Goal: Task Accomplishment & Management: Use online tool/utility

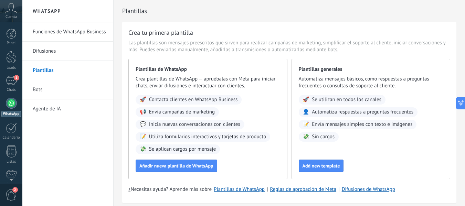
click at [43, 47] on link "Difusiones" at bounding box center [70, 51] width 74 height 19
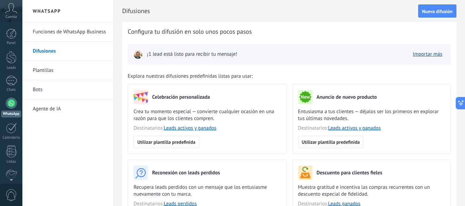
click at [15, 9] on icon at bounding box center [11, 8] width 12 height 10
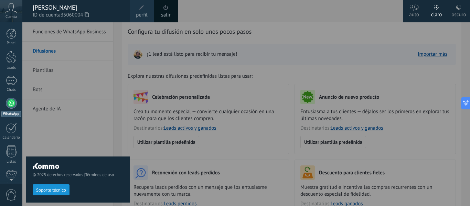
click at [142, 10] on span at bounding box center [142, 8] width 8 height 8
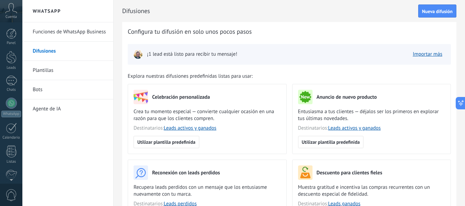
scroll to position [80, 0]
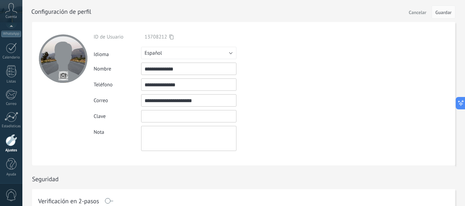
click at [180, 118] on input "textbox" at bounding box center [188, 116] width 95 height 12
click at [210, 99] on input "**********" at bounding box center [188, 100] width 95 height 12
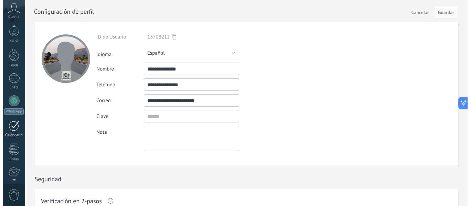
scroll to position [0, 0]
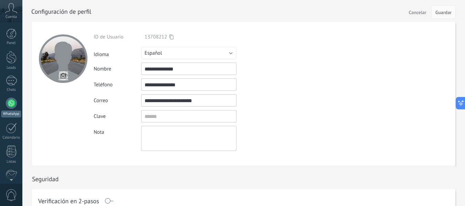
click at [9, 105] on div at bounding box center [11, 103] width 11 height 11
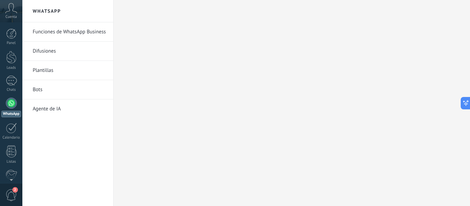
click at [75, 32] on link "Funciones de WhatsApp Business" at bounding box center [70, 31] width 74 height 19
click at [46, 71] on link "Plantillas" at bounding box center [70, 70] width 74 height 19
click at [11, 195] on span "2" at bounding box center [12, 195] width 12 height 12
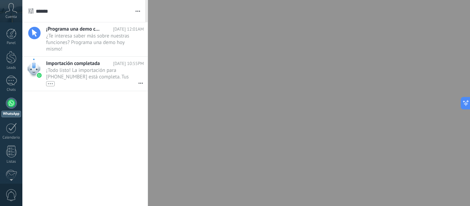
click at [188, 72] on div at bounding box center [235, 103] width 470 height 206
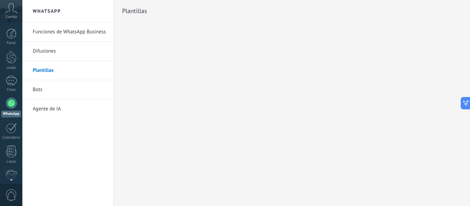
click at [9, 13] on icon at bounding box center [11, 8] width 12 height 10
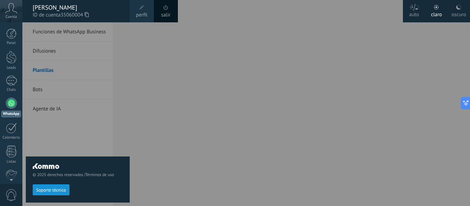
click at [184, 56] on div at bounding box center [257, 103] width 470 height 206
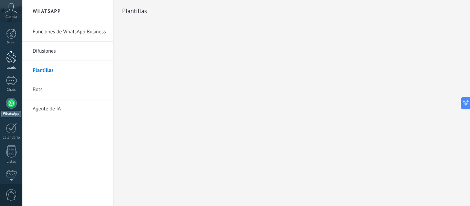
click at [9, 65] on link "Leads" at bounding box center [11, 60] width 22 height 19
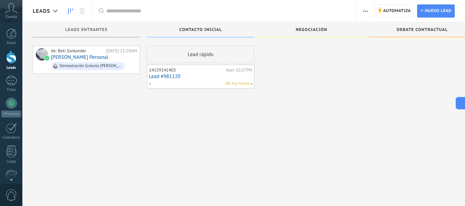
click at [9, 8] on icon at bounding box center [11, 8] width 12 height 10
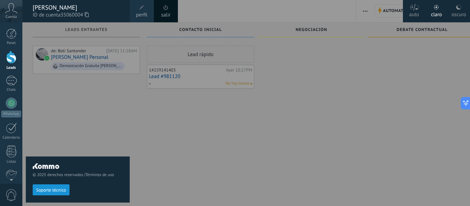
click at [91, 94] on div "© 2025 derechos reservados | Términos de uso Soporte técnico" at bounding box center [78, 114] width 104 height 184
click at [88, 125] on div "© 2025 derechos reservados | Términos de uso Soporte técnico" at bounding box center [78, 114] width 104 height 184
click at [53, 123] on div "© 2025 derechos reservados | Términos de uso Soporte técnico" at bounding box center [78, 114] width 104 height 184
click at [53, 110] on div "© 2025 derechos reservados | Términos de uso Soporte técnico" at bounding box center [78, 114] width 104 height 184
click at [295, 84] on div at bounding box center [257, 103] width 470 height 206
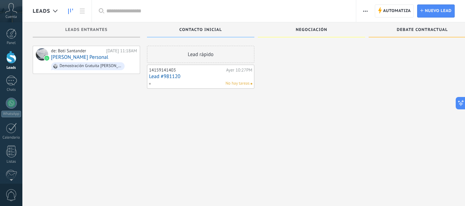
click at [352, 76] on div at bounding box center [311, 104] width 107 height 116
click at [13, 31] on div at bounding box center [11, 34] width 10 height 10
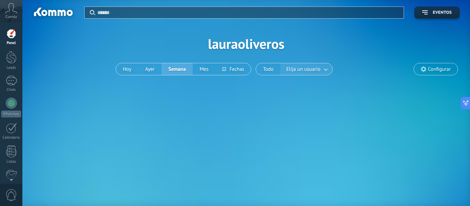
click at [312, 71] on span "Elija un usuario" at bounding box center [303, 69] width 37 height 9
click at [323, 71] on link at bounding box center [326, 69] width 12 height 11
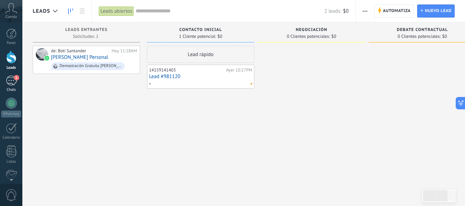
click at [14, 84] on div "1" at bounding box center [11, 81] width 11 height 10
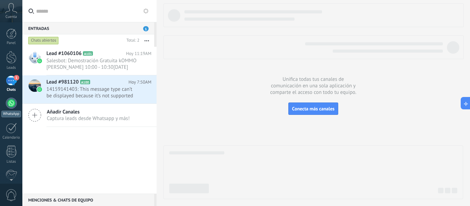
click at [14, 102] on div at bounding box center [11, 103] width 11 height 11
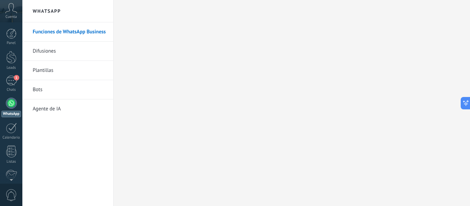
click at [10, 102] on div at bounding box center [11, 103] width 11 height 11
click at [47, 50] on link "Difusiones" at bounding box center [70, 51] width 74 height 19
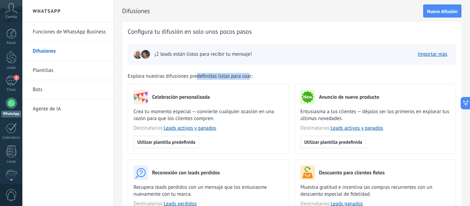
drag, startPoint x: 196, startPoint y: 78, endPoint x: 249, endPoint y: 75, distance: 52.4
click at [249, 75] on span "Explora nuestras difusiones predefinidas listas para usar:" at bounding box center [190, 76] width 125 height 7
click at [258, 94] on div "Celebración personalizada" at bounding box center [209, 97] width 150 height 14
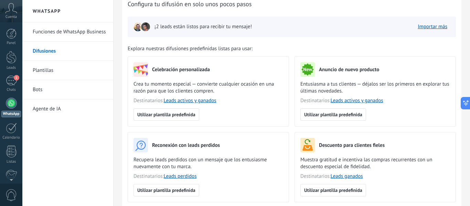
scroll to position [69, 0]
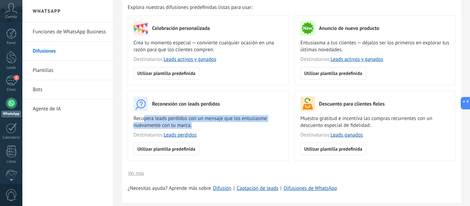
drag, startPoint x: 144, startPoint y: 120, endPoint x: 194, endPoint y: 124, distance: 50.8
click at [194, 124] on span "Recupera leads perdidos con un mensaje que los entusiasme nuevamente con tu mar…" at bounding box center [209, 122] width 150 height 14
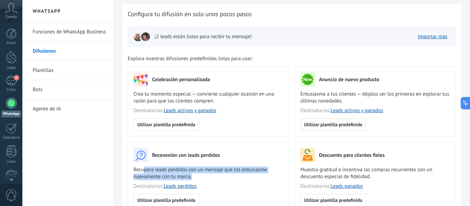
scroll to position [34, 0]
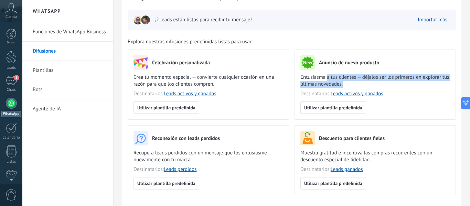
drag, startPoint x: 326, startPoint y: 79, endPoint x: 363, endPoint y: 83, distance: 37.4
click at [363, 83] on span "Entusiasma a tus clientes — déjalos ser los primeros en explorar tus últimas no…" at bounding box center [375, 81] width 150 height 14
click at [361, 85] on span "Entusiasma a tus clientes — déjalos ser los primeros en explorar tus últimas no…" at bounding box center [375, 81] width 150 height 14
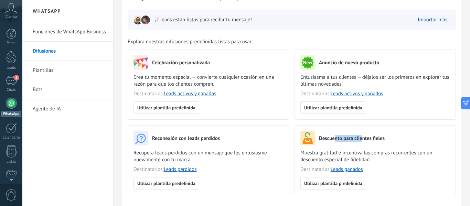
drag, startPoint x: 334, startPoint y: 137, endPoint x: 360, endPoint y: 134, distance: 26.3
click at [360, 134] on div "Descuento para clientes fieles" at bounding box center [375, 138] width 150 height 14
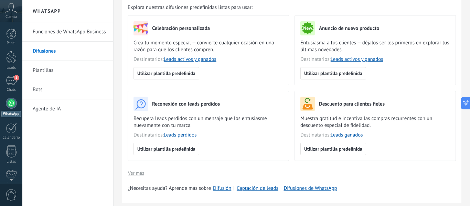
click at [372, 127] on span "Muestra gratitud e incentiva las compras recurrentes con un descuento especial …" at bounding box center [375, 122] width 150 height 14
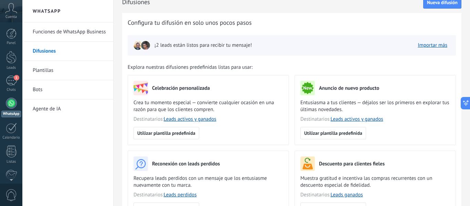
scroll to position [0, 0]
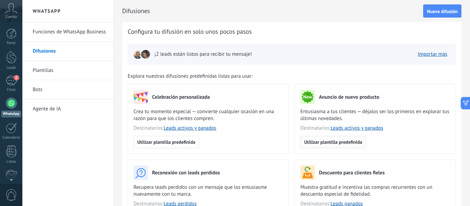
click at [330, 144] on span "Utilizar plantilla predefinida" at bounding box center [333, 142] width 58 height 5
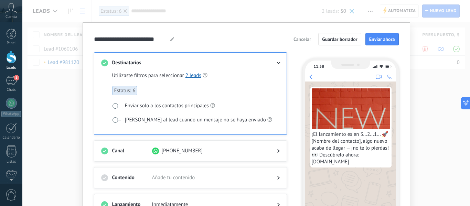
click at [436, 90] on div "**********" at bounding box center [246, 103] width 448 height 206
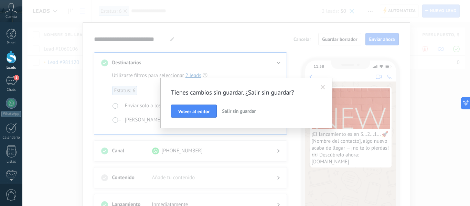
click at [240, 111] on span "Salir sin guardar" at bounding box center [239, 111] width 34 height 6
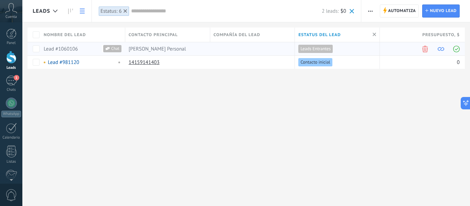
click at [459, 49] on span at bounding box center [456, 49] width 7 height 7
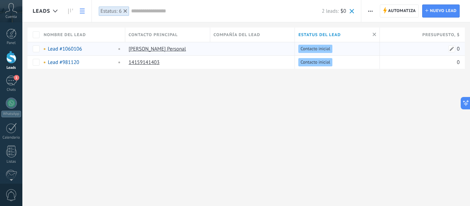
click at [413, 51] on div "0" at bounding box center [420, 48] width 80 height 13
click at [452, 48] on span at bounding box center [451, 48] width 7 height 7
click at [366, 100] on div "Leads Automatiza Nueva difusión Editar embudo Imprimir Ajustes de la lista Impo…" at bounding box center [246, 103] width 448 height 206
click at [10, 81] on div "1" at bounding box center [11, 81] width 11 height 10
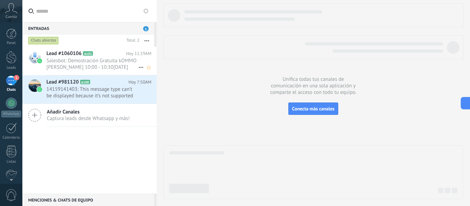
click at [78, 62] on span "Salesbot: Demostración Gratuita kOMMO Luz Ruiz 10:00 - 10:30, martes, 26 de ago…" at bounding box center [92, 63] width 92 height 13
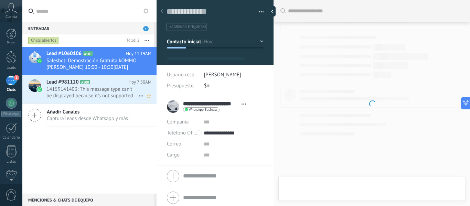
click at [90, 87] on span "14159141403: This message type can’t be displayed because it’s not supported ye…" at bounding box center [92, 92] width 92 height 13
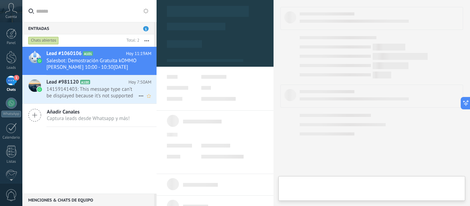
scroll to position [10, 0]
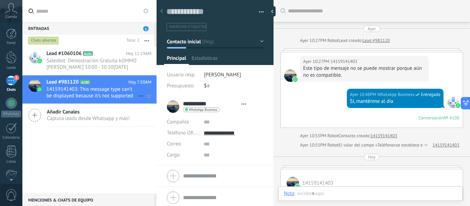
type textarea "**********"
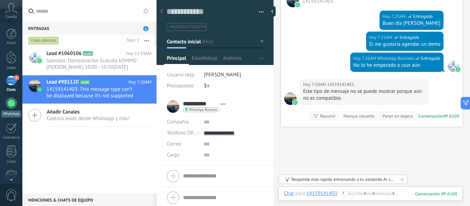
click at [11, 108] on div at bounding box center [11, 103] width 11 height 11
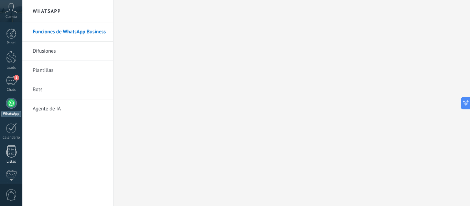
click at [11, 150] on div at bounding box center [11, 152] width 10 height 12
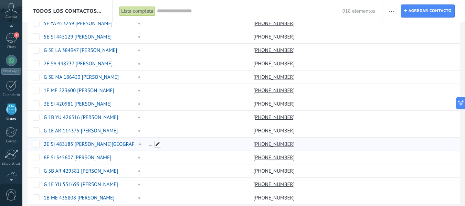
scroll to position [529, 0]
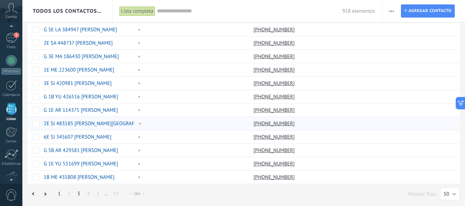
click at [77, 197] on link "3" at bounding box center [79, 193] width 10 height 13
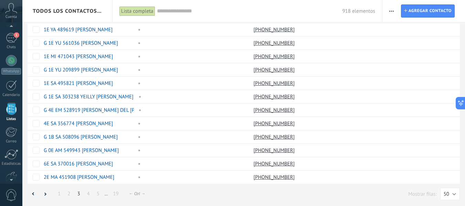
click at [89, 196] on link "4" at bounding box center [89, 193] width 10 height 13
click at [97, 194] on link "5" at bounding box center [98, 193] width 10 height 13
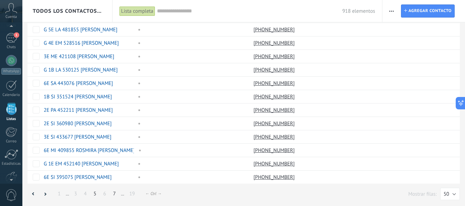
click at [116, 196] on link "7" at bounding box center [114, 193] width 10 height 13
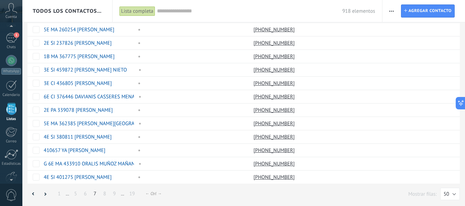
click at [122, 196] on span "..." at bounding box center [122, 194] width 3 height 5
click at [116, 196] on link "9" at bounding box center [114, 193] width 10 height 13
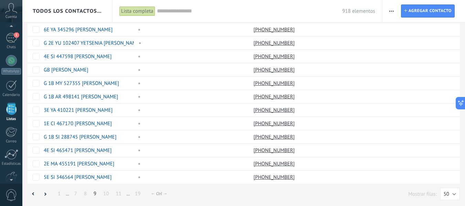
click at [116, 196] on link "11" at bounding box center [118, 193] width 12 height 13
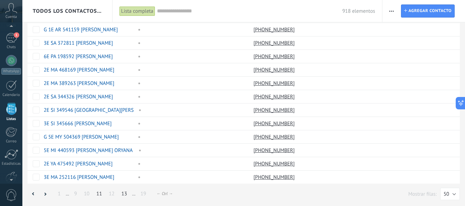
click at [124, 195] on link "13" at bounding box center [124, 193] width 12 height 13
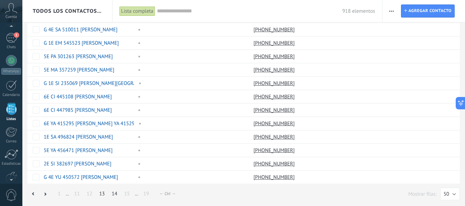
click at [111, 197] on link "14" at bounding box center [114, 193] width 12 height 13
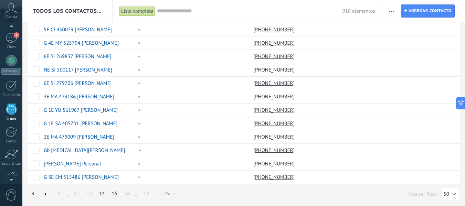
click at [116, 194] on link "15" at bounding box center [114, 193] width 12 height 13
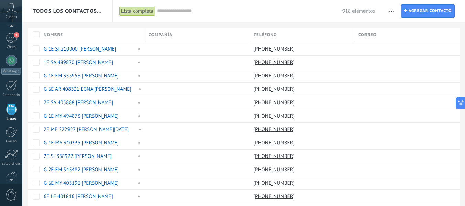
click at [171, 11] on input "text" at bounding box center [249, 11] width 185 height 7
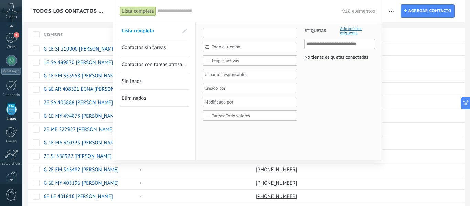
click at [217, 34] on input "text" at bounding box center [250, 33] width 95 height 10
click at [220, 31] on input "text" at bounding box center [250, 33] width 95 height 10
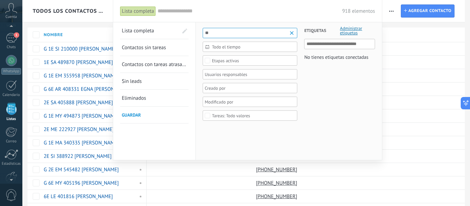
type input "*"
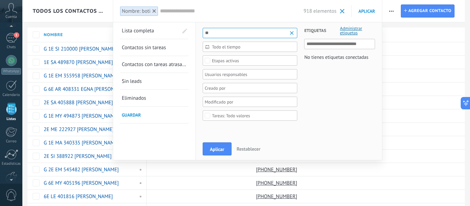
type input "*"
type input "**********"
click at [212, 74] on div at bounding box center [248, 74] width 88 height 8
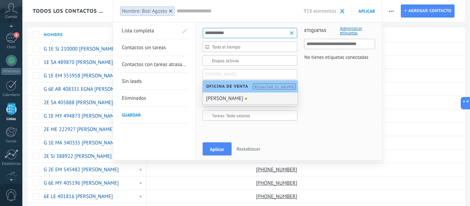
click at [324, 79] on div "Etiquetas Administrar etiquetas No tienes etiquetas conectadas" at bounding box center [335, 75] width 77 height 107
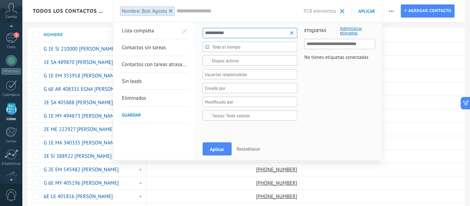
click at [151, 30] on span "Lista completa" at bounding box center [138, 31] width 32 height 7
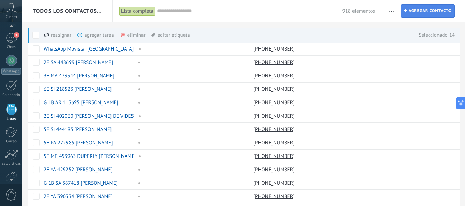
click at [436, 8] on span "Agregar contacto" at bounding box center [429, 11] width 43 height 12
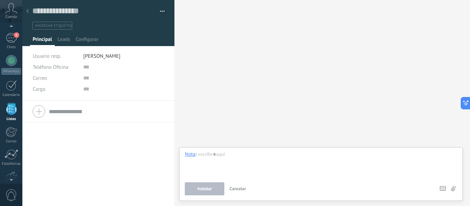
click at [64, 140] on div "Teléfono Oficina Ofic. directo Celular Fax Casa Otro Teléfono Oficina Llamar Co…" at bounding box center [98, 153] width 152 height 105
click at [26, 11] on icon at bounding box center [27, 11] width 3 height 4
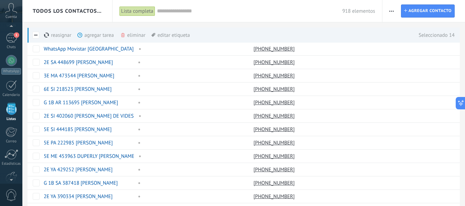
click at [85, 36] on div "agregar tarea màs" at bounding box center [107, 35] width 60 height 15
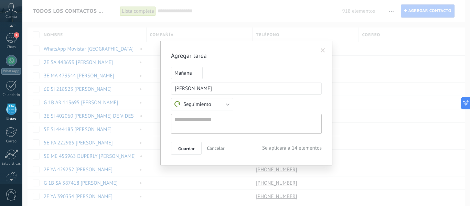
click at [216, 146] on span "Cancelar" at bounding box center [216, 148] width 18 height 6
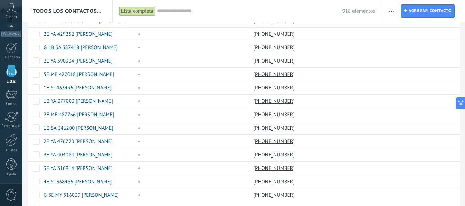
scroll to position [138, 0]
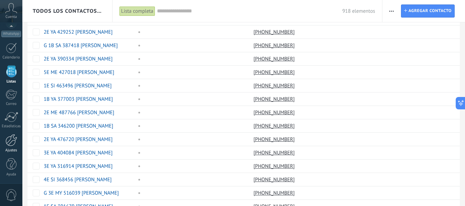
click at [19, 141] on link "Ajustes" at bounding box center [11, 143] width 22 height 19
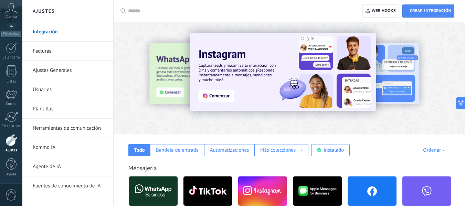
click at [164, 117] on div at bounding box center [289, 76] width 351 height 99
click at [245, 33] on img at bounding box center [283, 72] width 186 height 78
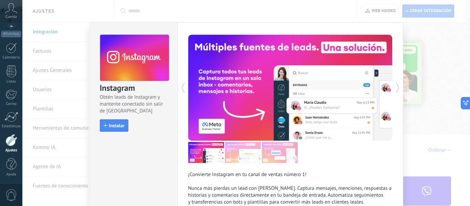
click at [64, 74] on div "Instagram Obtén leads de Instagram y mantente conectado sin salir de Kommo Inst…" at bounding box center [246, 103] width 448 height 206
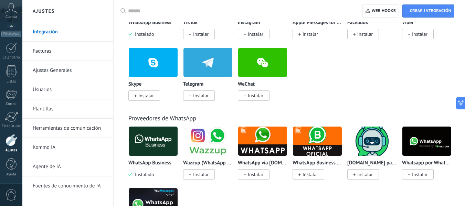
scroll to position [206, 0]
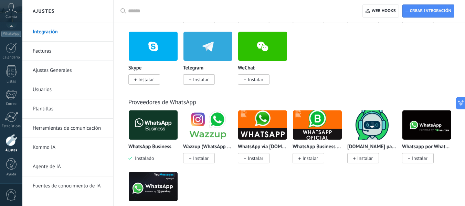
click at [54, 73] on link "Ajustes Generales" at bounding box center [70, 70] width 74 height 19
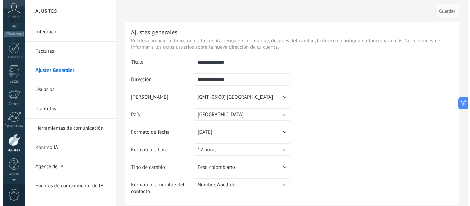
scroll to position [74, 0]
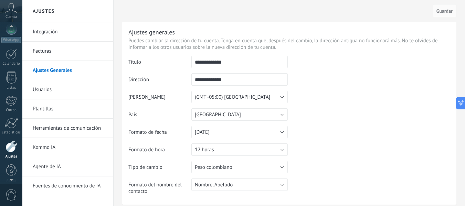
click at [12, 13] on icon at bounding box center [11, 8] width 12 height 10
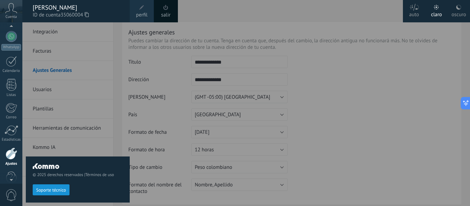
click at [11, 8] on icon at bounding box center [11, 8] width 12 height 10
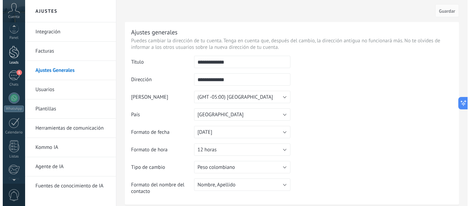
scroll to position [0, 0]
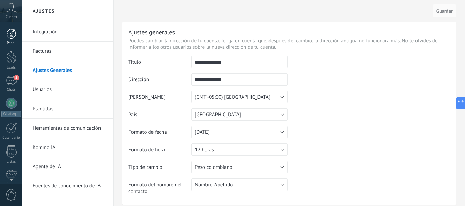
click at [10, 29] on div at bounding box center [11, 34] width 10 height 10
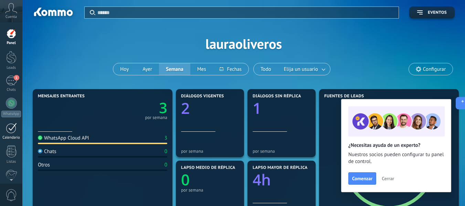
click at [7, 135] on link "Calendario" at bounding box center [11, 131] width 22 height 17
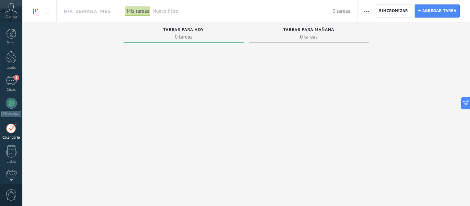
scroll to position [20, 0]
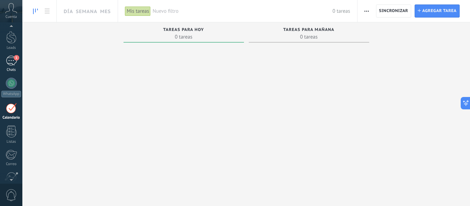
click at [14, 65] on div "1" at bounding box center [11, 61] width 11 height 10
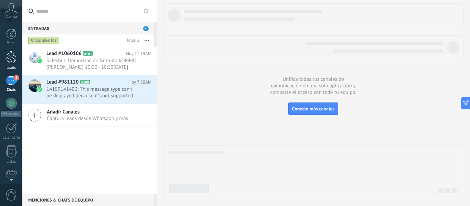
click at [12, 59] on div at bounding box center [11, 57] width 10 height 13
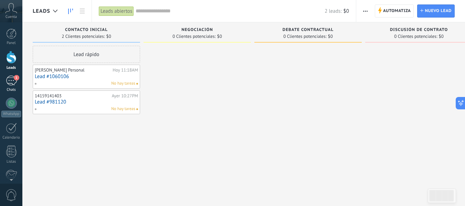
click at [14, 84] on div "1" at bounding box center [11, 81] width 11 height 10
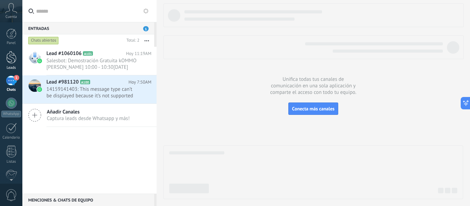
click at [10, 59] on div at bounding box center [11, 57] width 10 height 13
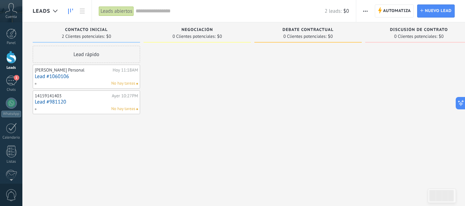
click at [363, 11] on use "button" at bounding box center [365, 11] width 4 height 1
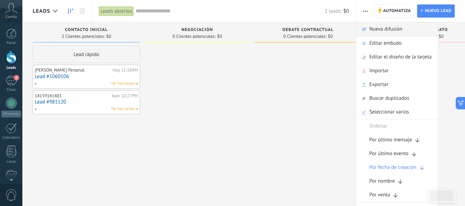
click at [365, 29] on use at bounding box center [364, 29] width 4 height 3
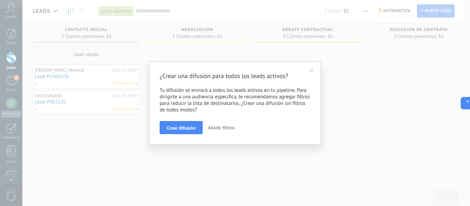
click at [312, 69] on span at bounding box center [311, 70] width 4 height 5
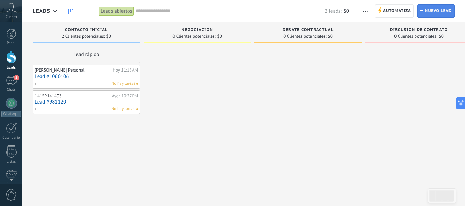
click at [421, 10] on icon at bounding box center [421, 10] width 3 height 3
click at [10, 32] on div at bounding box center [11, 34] width 10 height 10
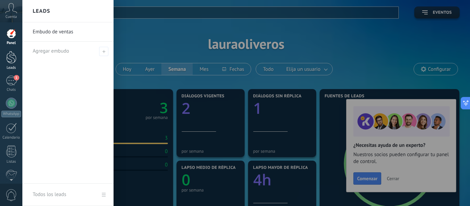
click at [11, 52] on div at bounding box center [11, 57] width 10 height 13
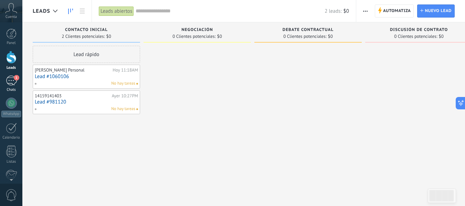
click at [13, 87] on link "1 Chats" at bounding box center [11, 84] width 22 height 17
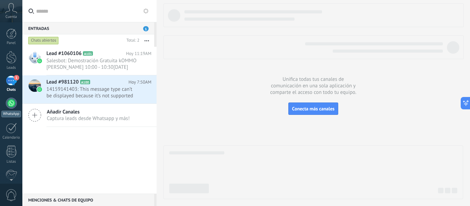
click at [11, 107] on div at bounding box center [11, 103] width 11 height 11
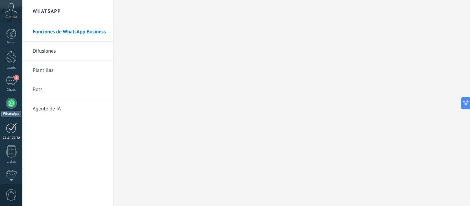
click at [13, 122] on div "Panel Leads 1 Chats WhatsApp Clientes" at bounding box center [11, 146] width 22 height 235
click at [13, 125] on div at bounding box center [11, 128] width 11 height 11
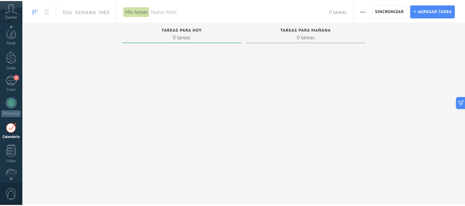
scroll to position [20, 0]
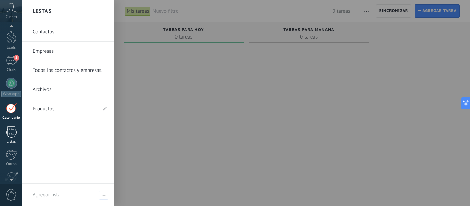
click at [9, 132] on div at bounding box center [11, 132] width 10 height 12
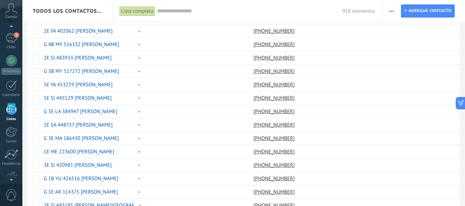
scroll to position [529, 0]
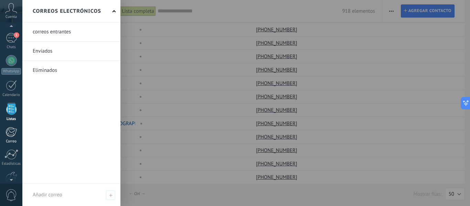
click at [6, 130] on div at bounding box center [11, 132] width 11 height 10
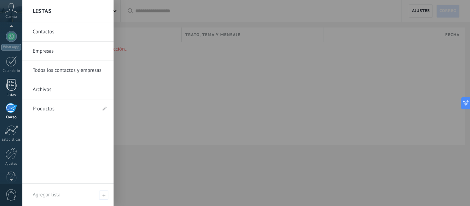
click at [10, 85] on div at bounding box center [11, 85] width 10 height 12
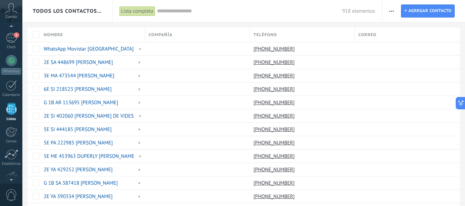
click at [395, 10] on button "button" at bounding box center [391, 10] width 10 height 13
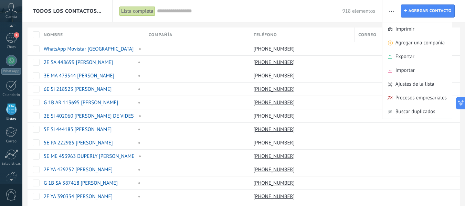
click at [215, 13] on input "text" at bounding box center [249, 11] width 185 height 7
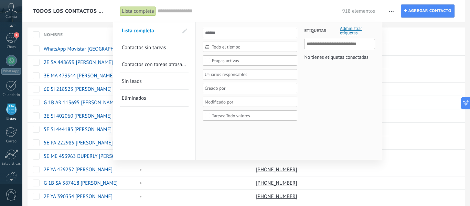
click at [342, 46] on input "text" at bounding box center [340, 44] width 66 height 8
click at [171, 12] on input "text" at bounding box center [250, 11] width 185 height 7
click at [139, 11] on div "Lista completa" at bounding box center [138, 11] width 36 height 10
click at [189, 12] on input "text" at bounding box center [250, 11] width 185 height 7
click at [141, 48] on span "Contactos sin tareas" at bounding box center [144, 47] width 44 height 7
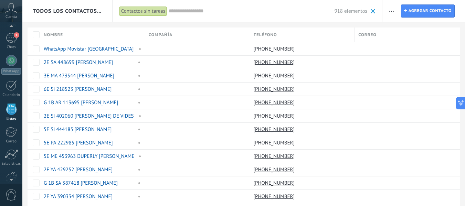
click at [177, 12] on input "text" at bounding box center [252, 11] width 166 height 7
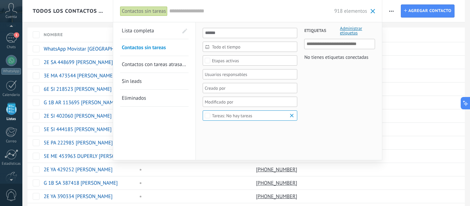
click at [108, 18] on div at bounding box center [235, 103] width 470 height 206
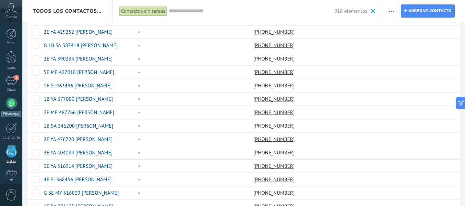
click at [10, 103] on div at bounding box center [11, 103] width 11 height 11
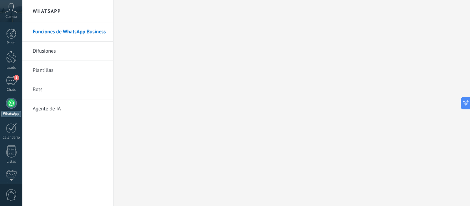
click at [42, 72] on link "Plantillas" at bounding box center [70, 70] width 74 height 19
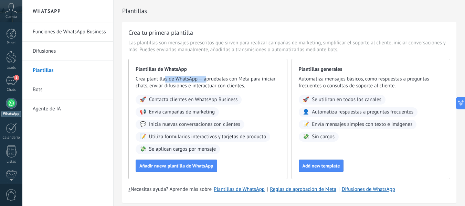
drag, startPoint x: 166, startPoint y: 77, endPoint x: 207, endPoint y: 79, distance: 41.3
click at [207, 79] on span "Crea plantillas de WhatsApp — apruébalas con Meta para iniciar chats, enviar di…" at bounding box center [208, 83] width 145 height 14
click at [273, 77] on span "Crea plantillas de WhatsApp — apruébalas con Meta para iniciar chats, enviar di…" at bounding box center [208, 83] width 145 height 14
drag, startPoint x: 144, startPoint y: 85, endPoint x: 198, endPoint y: 87, distance: 53.4
click at [198, 87] on span "Crea plantillas de WhatsApp — apruébalas con Meta para iniciar chats, enviar di…" at bounding box center [208, 83] width 145 height 14
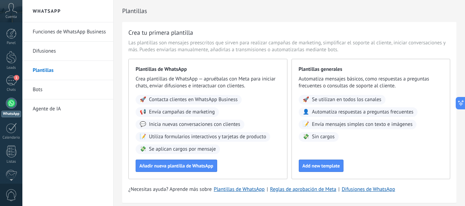
click at [224, 81] on span "Crea plantillas de WhatsApp — apruébalas con Meta para iniciar chats, enviar di…" at bounding box center [208, 83] width 145 height 14
drag, startPoint x: 140, startPoint y: 78, endPoint x: 197, endPoint y: 79, distance: 56.4
click at [197, 79] on span "Crea plantillas de WhatsApp — apruébalas con Meta para iniciar chats, enviar di…" at bounding box center [208, 83] width 145 height 14
click at [133, 72] on div "Plantillas de WhatsApp Crea plantillas de WhatsApp — apruébalas con Meta para i…" at bounding box center [207, 119] width 159 height 120
drag, startPoint x: 138, startPoint y: 80, endPoint x: 212, endPoint y: 79, distance: 73.3
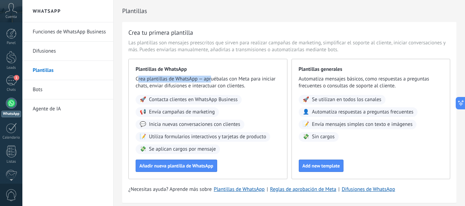
click at [212, 79] on span "Crea plantillas de WhatsApp — apruébalas con Meta para iniciar chats, enviar di…" at bounding box center [208, 83] width 145 height 14
click at [189, 78] on span "Crea plantillas de WhatsApp — apruébalas con Meta para iniciar chats, enviar di…" at bounding box center [208, 83] width 145 height 14
drag, startPoint x: 144, startPoint y: 78, endPoint x: 195, endPoint y: 79, distance: 52.0
click at [195, 79] on span "Crea plantillas de WhatsApp — apruébalas con Meta para iniciar chats, enviar di…" at bounding box center [208, 83] width 145 height 14
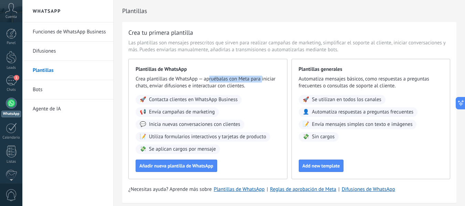
drag, startPoint x: 208, startPoint y: 77, endPoint x: 262, endPoint y: 78, distance: 54.4
click at [262, 78] on span "Crea plantillas de WhatsApp — apruébalas con Meta para iniciar chats, enviar di…" at bounding box center [208, 83] width 145 height 14
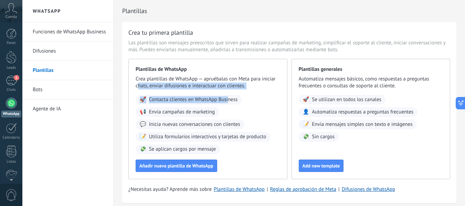
drag, startPoint x: 138, startPoint y: 87, endPoint x: 229, endPoint y: 100, distance: 91.7
click at [229, 100] on div "Plantillas de WhatsApp Crea plantillas de WhatsApp — apruébalas con Meta para i…" at bounding box center [207, 119] width 159 height 120
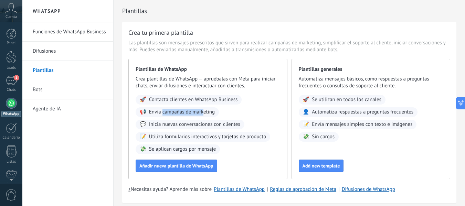
drag, startPoint x: 164, startPoint y: 112, endPoint x: 204, endPoint y: 110, distance: 40.6
click at [204, 110] on span "Envía campañas de marketing" at bounding box center [182, 112] width 66 height 7
drag, startPoint x: 155, startPoint y: 126, endPoint x: 203, endPoint y: 127, distance: 48.5
click at [203, 127] on span "Inicia nuevas conversaciones con clientes" at bounding box center [194, 124] width 91 height 7
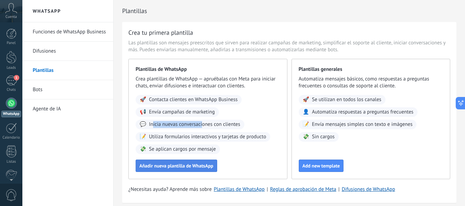
click at [161, 167] on span "Añadir nueva plantilla de WhatsApp" at bounding box center [176, 165] width 74 height 5
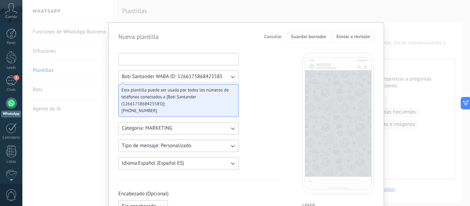
click at [144, 57] on input at bounding box center [179, 58] width 120 height 11
click at [152, 61] on input at bounding box center [179, 58] width 120 height 11
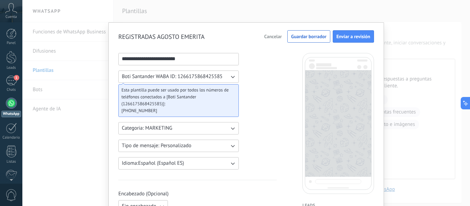
type input "**********"
click at [166, 92] on span "Esta plantilla puede ser usado por todos los números de teléfonos conectados a …" at bounding box center [175, 97] width 109 height 21
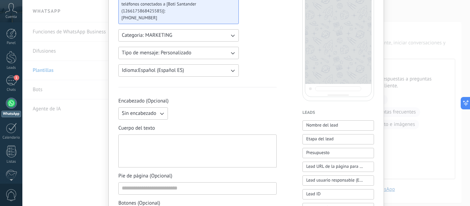
scroll to position [103, 0]
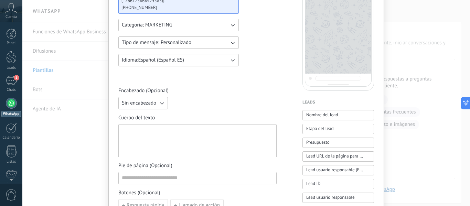
click at [160, 100] on icon "button" at bounding box center [161, 103] width 7 height 7
click at [160, 100] on li "Sin encabezado" at bounding box center [140, 103] width 53 height 12
click at [160, 100] on icon "button" at bounding box center [161, 103] width 7 height 7
click at [160, 100] on li "Sin encabezado" at bounding box center [140, 103] width 53 height 12
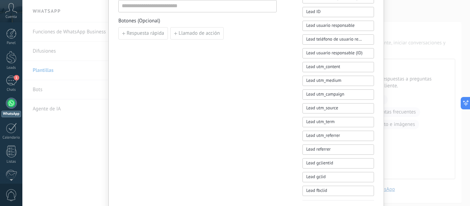
scroll to position [138, 0]
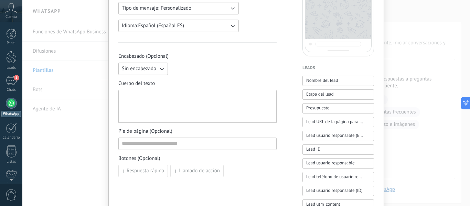
click at [156, 95] on div at bounding box center [197, 106] width 151 height 27
click at [227, 117] on div at bounding box center [197, 106] width 151 height 27
paste div
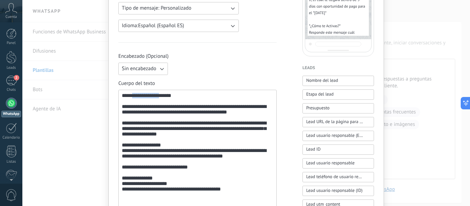
drag, startPoint x: 160, startPoint y: 96, endPoint x: 133, endPoint y: 96, distance: 27.5
click at [133, 96] on div "**********" at bounding box center [197, 152] width 151 height 118
click at [208, 108] on div "**********" at bounding box center [197, 152] width 151 height 118
drag, startPoint x: 140, startPoint y: 117, endPoint x: 253, endPoint y: 113, distance: 113.3
click at [253, 113] on div "**********" at bounding box center [197, 152] width 151 height 118
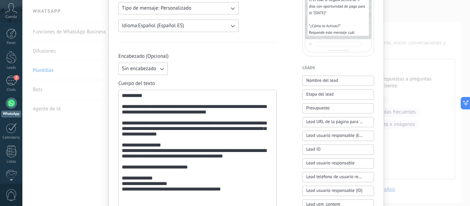
click at [208, 117] on div "**********" at bounding box center [197, 152] width 151 height 118
drag, startPoint x: 161, startPoint y: 117, endPoint x: 221, endPoint y: 117, distance: 60.2
click at [221, 117] on div "**********" at bounding box center [197, 152] width 151 height 118
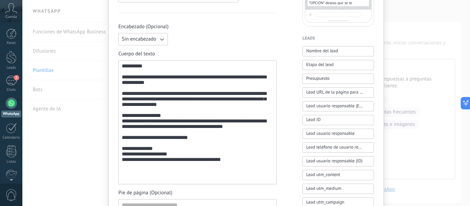
scroll to position [172, 0]
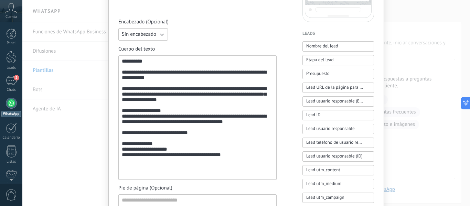
click at [144, 108] on div "**********" at bounding box center [197, 118] width 151 height 118
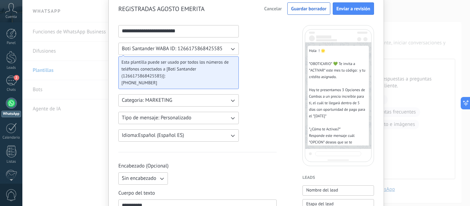
scroll to position [0, 0]
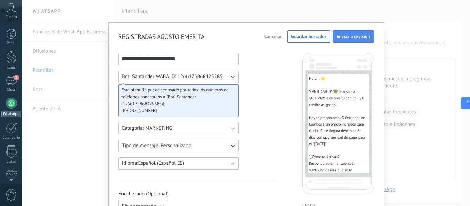
click at [173, 126] on button "Categoria: MARKETING" at bounding box center [178, 128] width 120 height 12
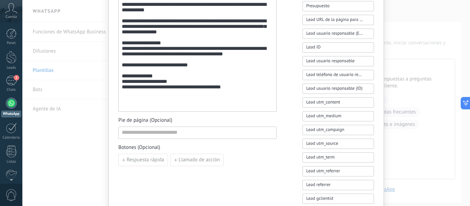
scroll to position [275, 0]
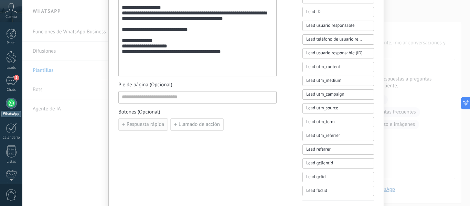
click at [145, 122] on span "Respuesta rápida" at bounding box center [146, 124] width 38 height 5
click at [202, 125] on icon "button" at bounding box center [203, 125] width 3 height 4
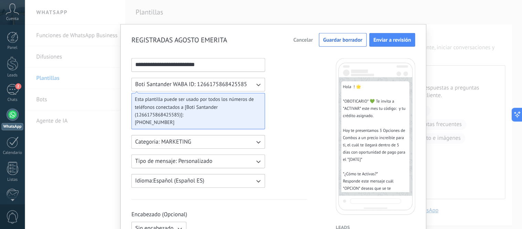
scroll to position [0, 0]
click at [339, 37] on span "Enviar a revisión" at bounding box center [354, 36] width 34 height 5
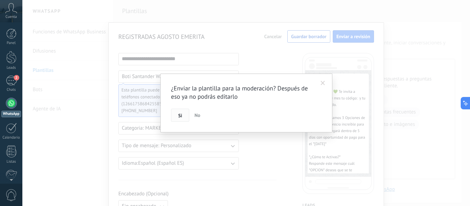
click at [183, 114] on button "Si" at bounding box center [180, 115] width 18 height 13
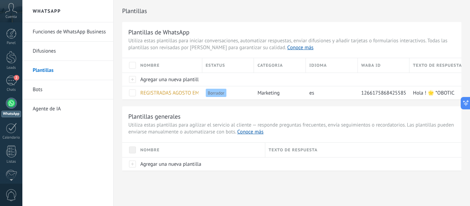
click at [332, 116] on h3 "Plantillas generales" at bounding box center [291, 117] width 327 height 8
type textarea "**********"
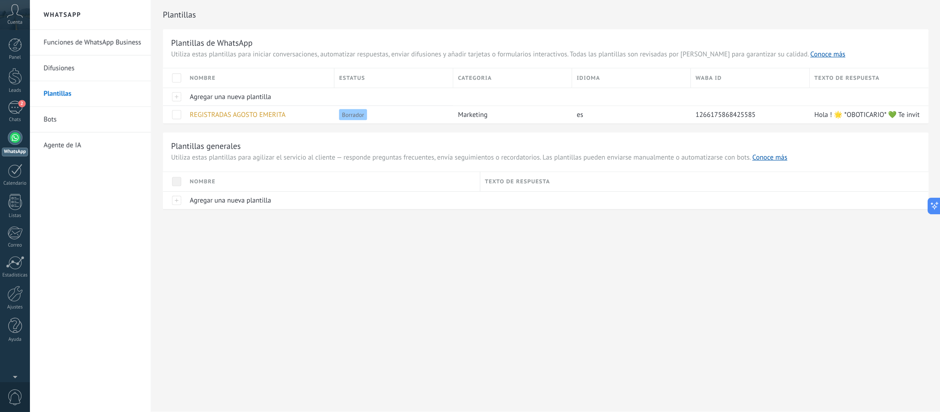
scroll to position [6, 0]
drag, startPoint x: 419, startPoint y: 1, endPoint x: 453, endPoint y: 236, distance: 238.2
click at [453, 206] on div "WhatsApp Funciones de WhatsApp Business Difusiones Plantillas Bots Agente de IA…" at bounding box center [363, 154] width 683 height 309
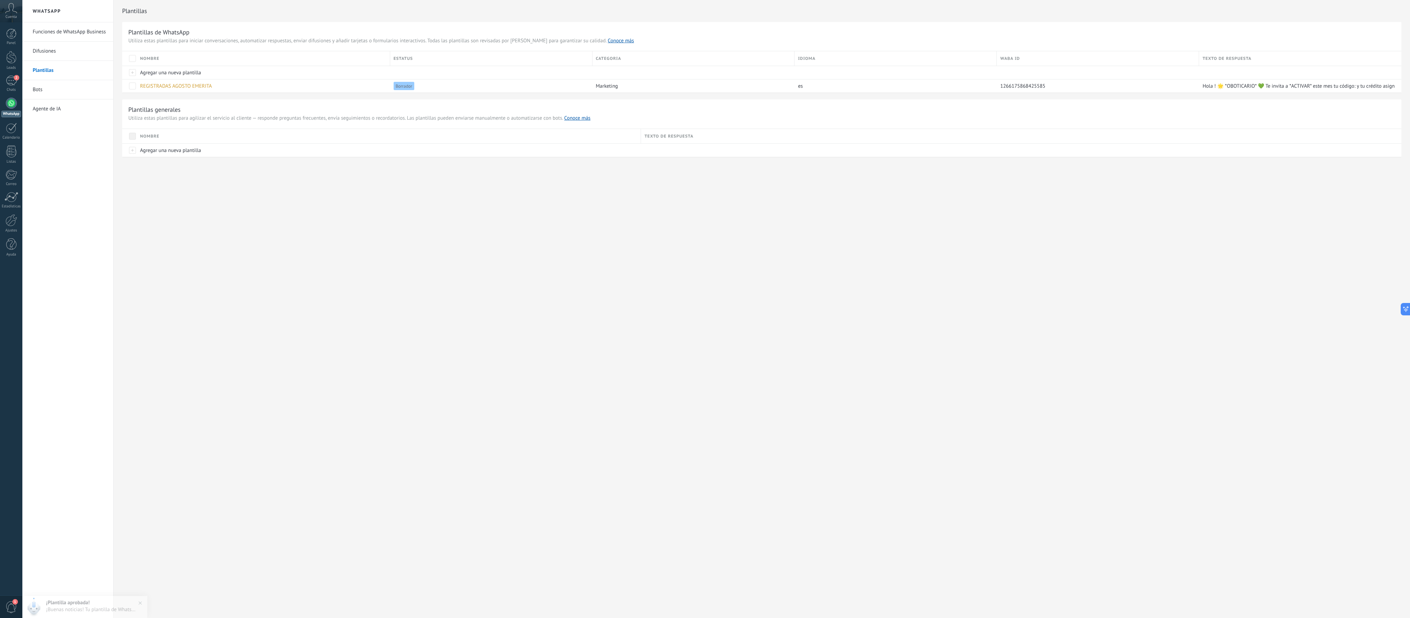
drag, startPoint x: 669, startPoint y: 0, endPoint x: 790, endPoint y: 400, distance: 417.4
click at [465, 206] on div "WhatsApp Funciones de WhatsApp Business Difusiones Plantillas Bots Agente de IA…" at bounding box center [716, 309] width 1388 height 618
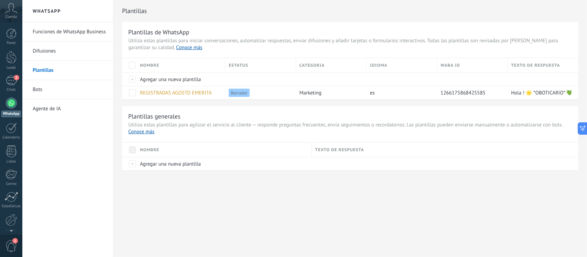
drag, startPoint x: 1293, startPoint y: 1, endPoint x: 295, endPoint y: 193, distance: 1015.9
click at [295, 193] on div "Plantillas Plantillas de WhatsApp Utiliza estas plantillas para iniciar convers…" at bounding box center [351, 100] width 474 height 200
drag, startPoint x: 425, startPoint y: 103, endPoint x: 288, endPoint y: 114, distance: 137.4
click at [323, 114] on div "Plantillas de WhatsApp Utiliza estas plantillas para iniciar conversaciones, au…" at bounding box center [350, 96] width 457 height 149
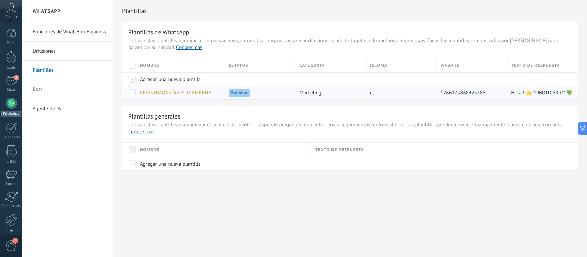
click at [175, 92] on span "REGISTRADAS AGOSTO EMERITA" at bounding box center [176, 93] width 72 height 7
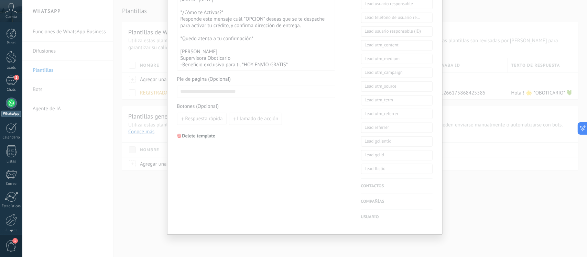
scroll to position [0, 0]
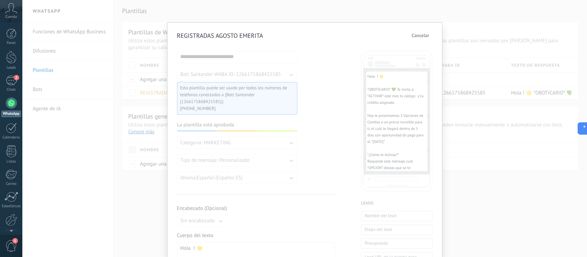
click at [425, 36] on span "Cancelar" at bounding box center [421, 35] width 18 height 5
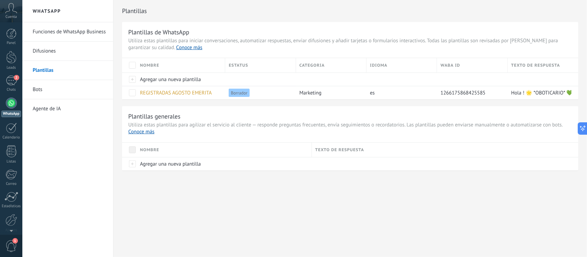
click at [53, 49] on link "Difusiones" at bounding box center [70, 51] width 74 height 19
